Goal: Task Accomplishment & Management: Use online tool/utility

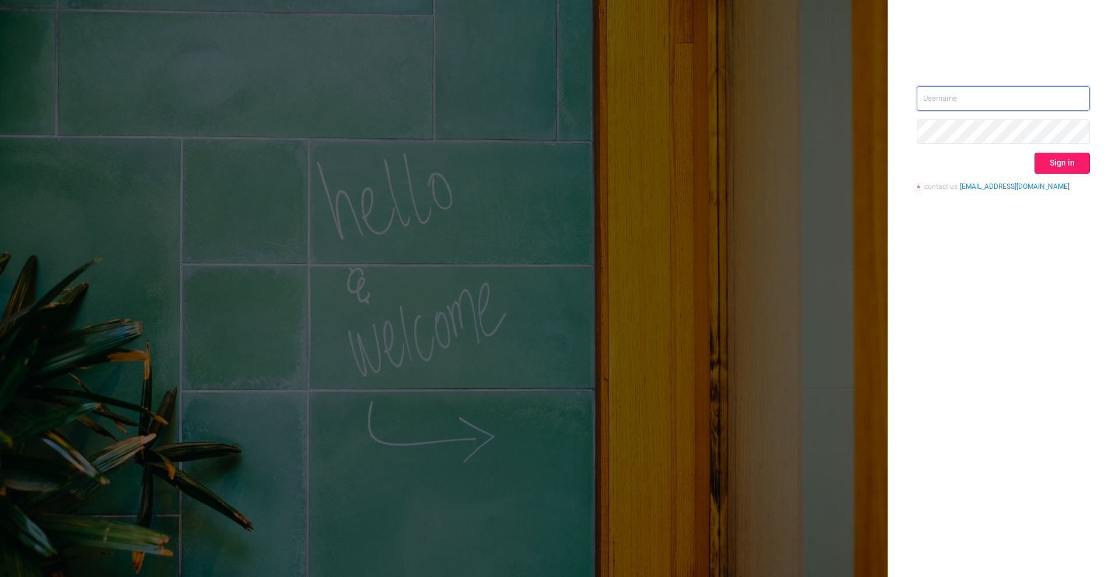
type input "[PERSON_NAME][EMAIL_ADDRESS][DOMAIN_NAME]"
click at [1084, 161] on button "Sign in" at bounding box center [1061, 163] width 55 height 21
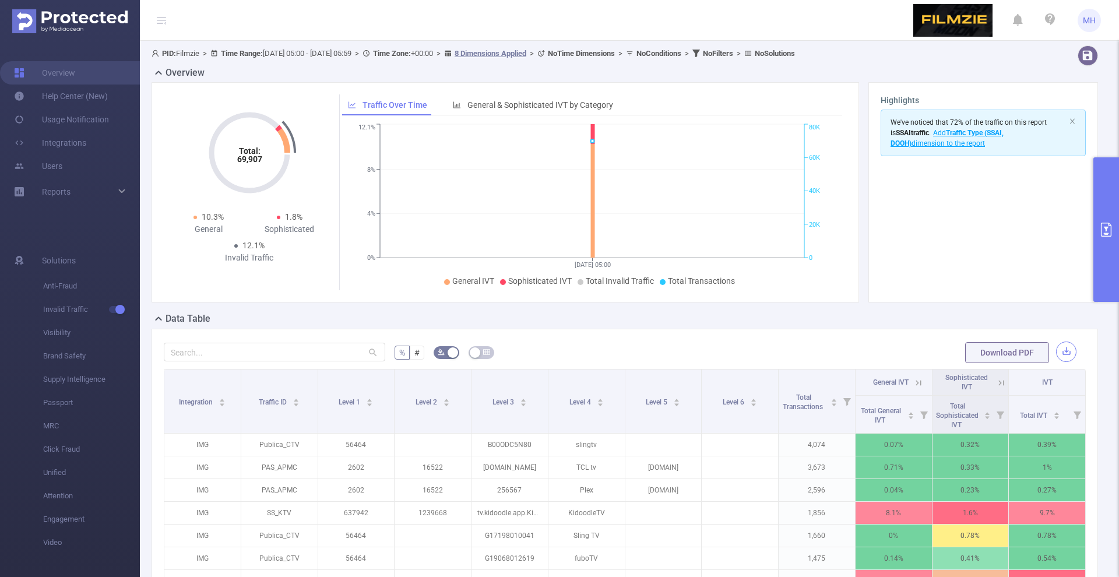
click at [1064, 344] on button "button" at bounding box center [1066, 351] width 20 height 20
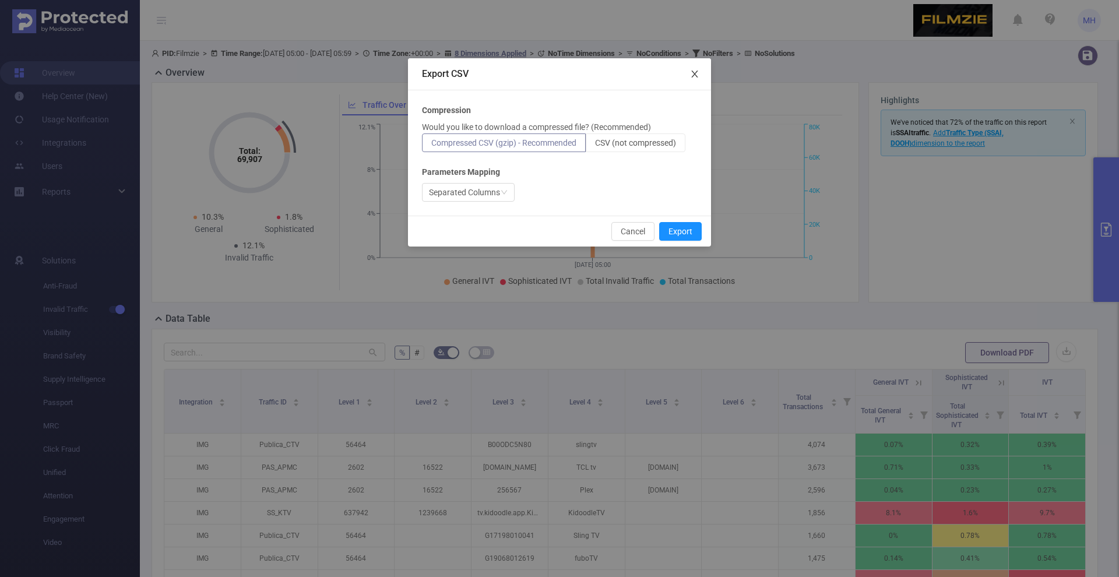
click at [692, 76] on icon "icon: close" at bounding box center [694, 73] width 9 height 9
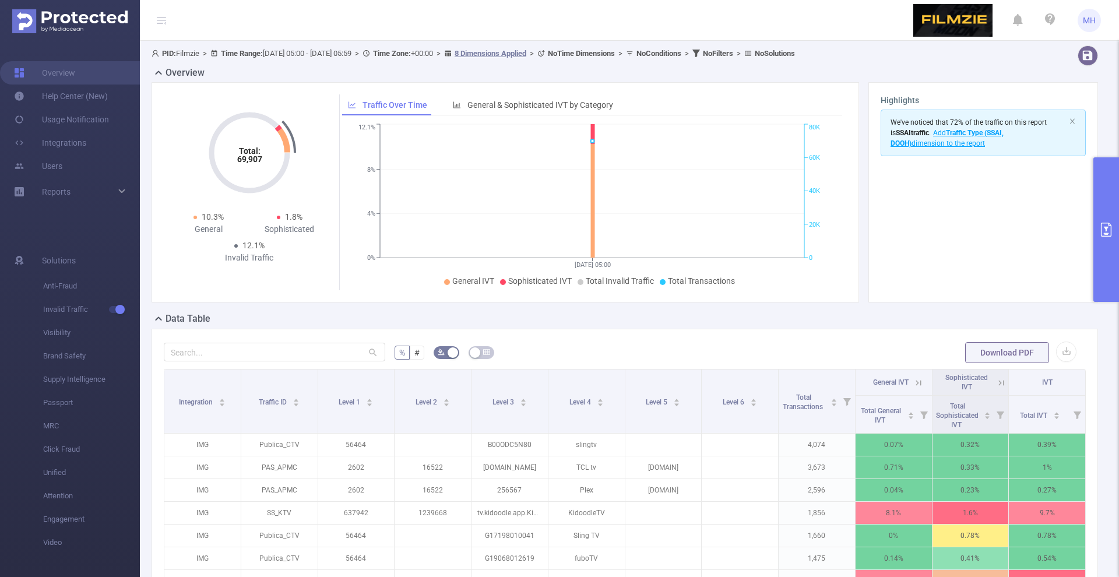
click at [1114, 199] on button "primary" at bounding box center [1106, 229] width 26 height 145
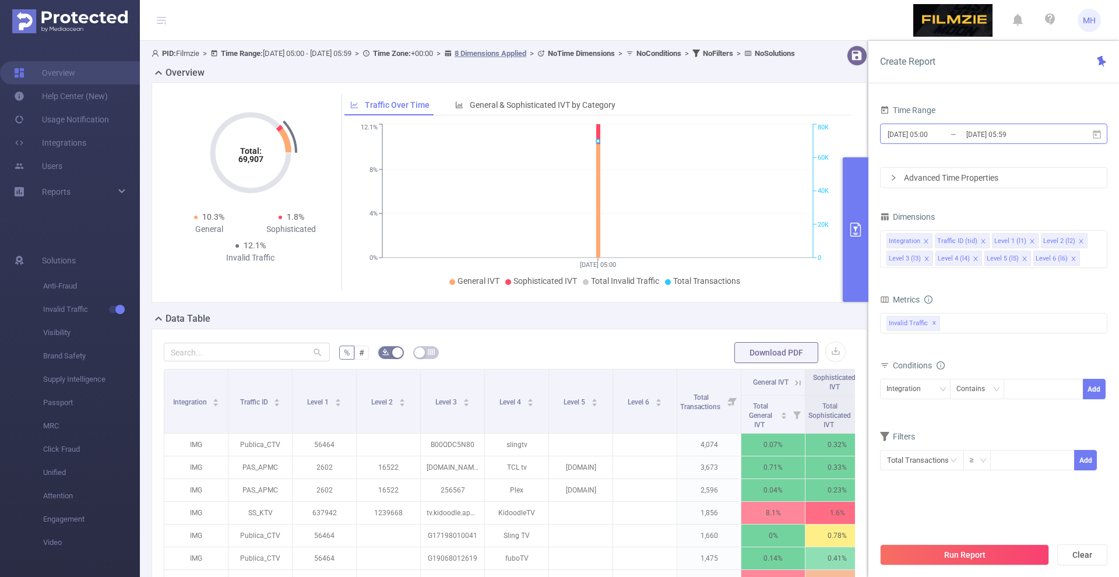
click at [935, 127] on input "[DATE] 05:00" at bounding box center [933, 134] width 94 height 16
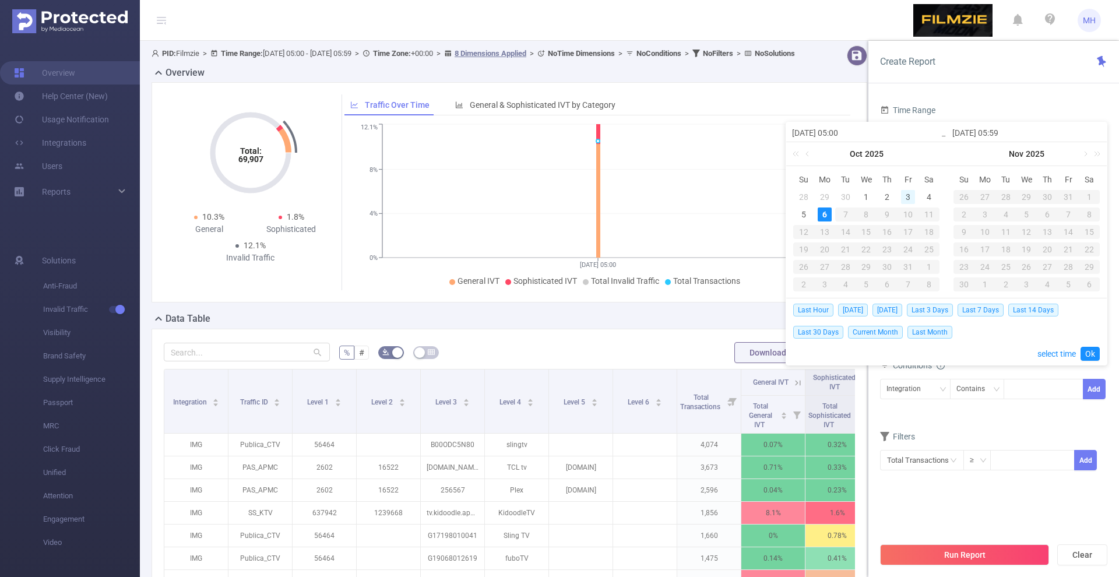
click at [904, 198] on div "3" at bounding box center [908, 197] width 14 height 14
click at [801, 216] on div "5" at bounding box center [804, 214] width 14 height 14
type input "[DATE] 05:00"
type input "[DATE] 05:59"
type input "[DATE] 05:00"
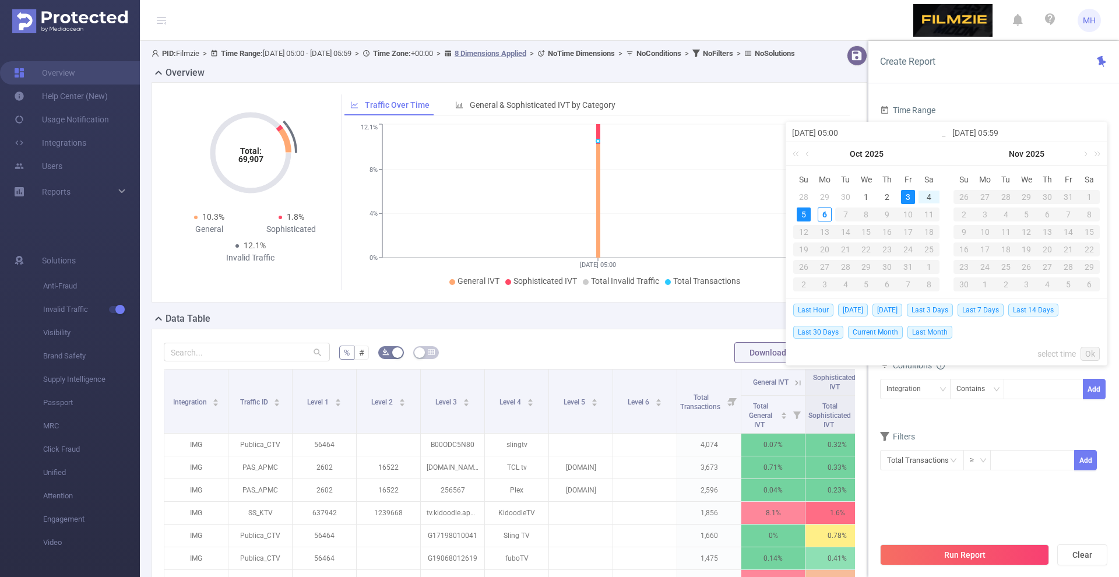
type input "[DATE] 05:59"
click at [1090, 350] on link "Ok" at bounding box center [1089, 354] width 19 height 14
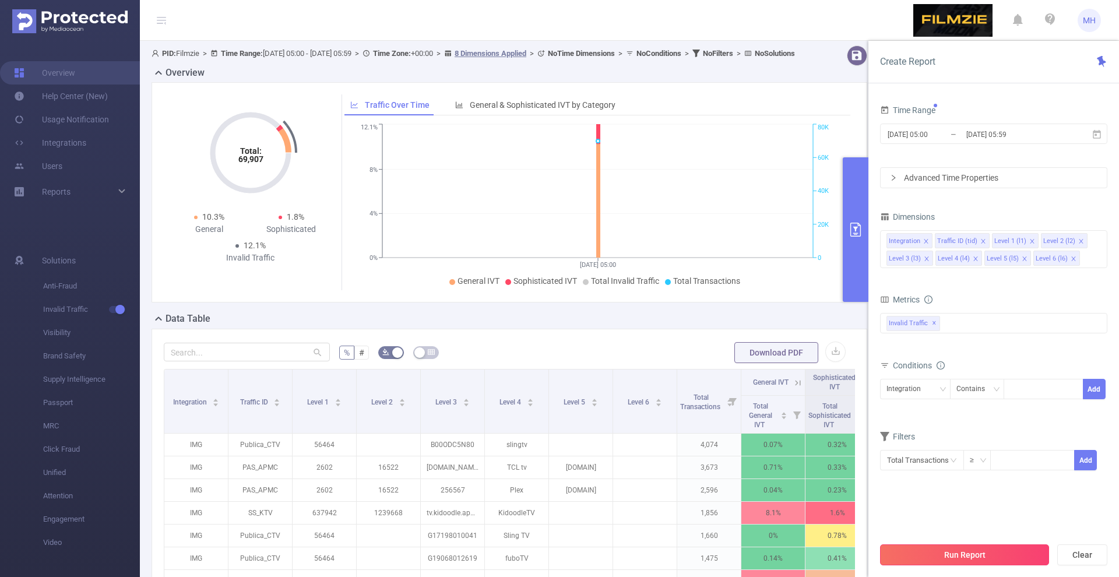
click at [976, 555] on button "Run Report" at bounding box center [964, 554] width 169 height 21
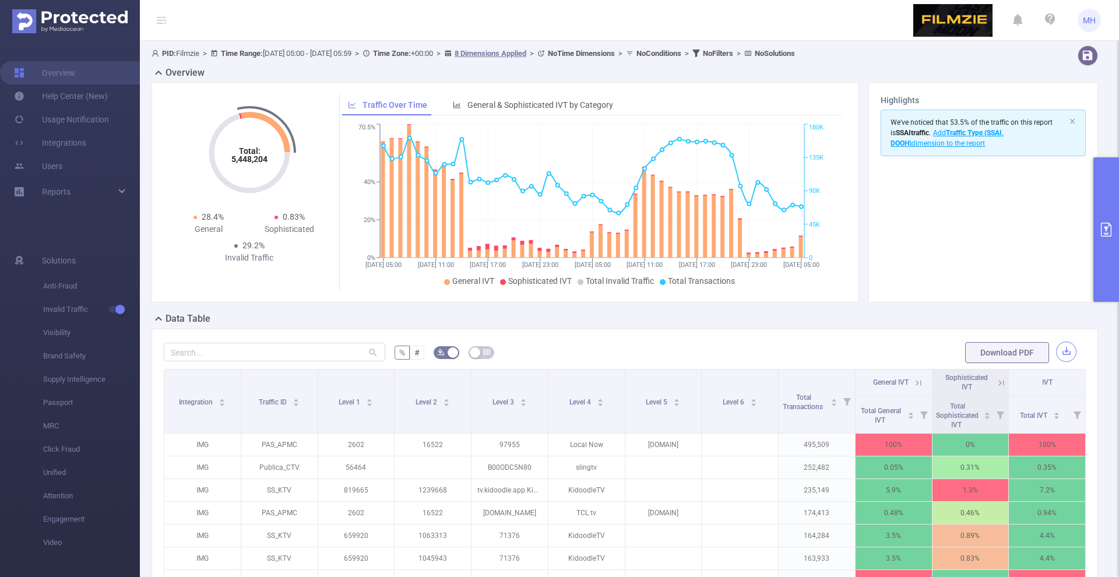
click at [1063, 342] on button "button" at bounding box center [1066, 351] width 20 height 20
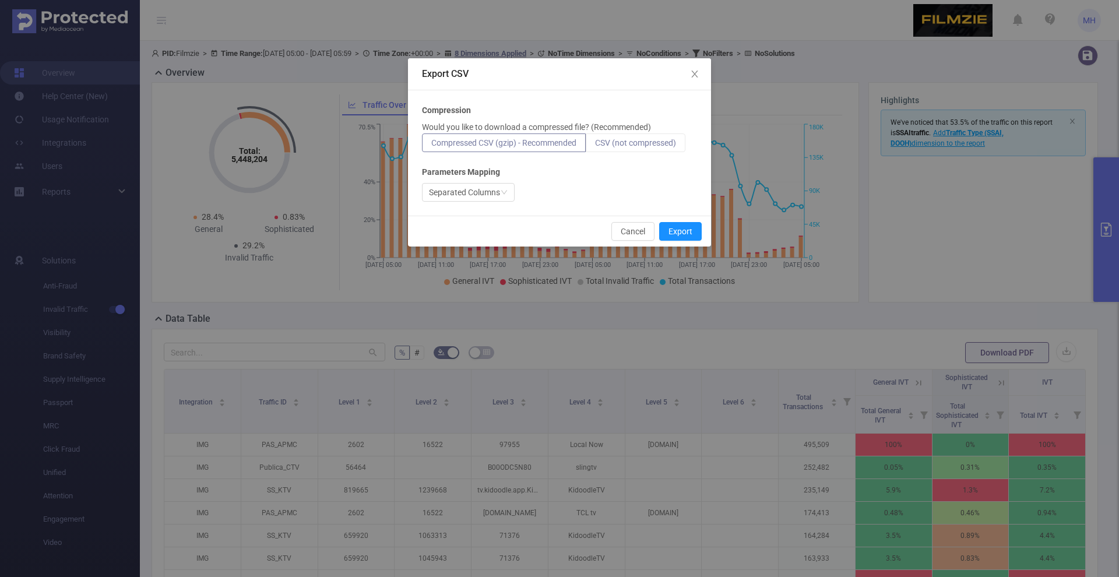
click at [630, 143] on span "CSV (not compressed)" at bounding box center [635, 142] width 81 height 9
click at [595, 146] on input "CSV (not compressed)" at bounding box center [595, 146] width 0 height 0
click at [681, 228] on button "Export" at bounding box center [680, 231] width 43 height 19
